Goal: Communication & Community: Participate in discussion

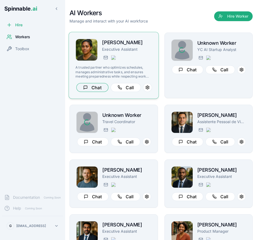
click at [94, 85] on button "Chat" at bounding box center [92, 87] width 32 height 9
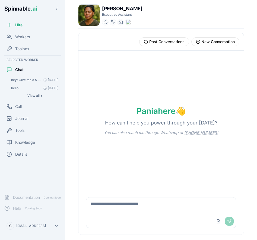
click at [148, 210] on textarea at bounding box center [161, 206] width 150 height 17
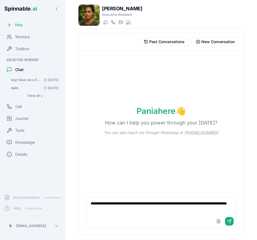
type textarea "**********"
